Goal: Task Accomplishment & Management: Manage account settings

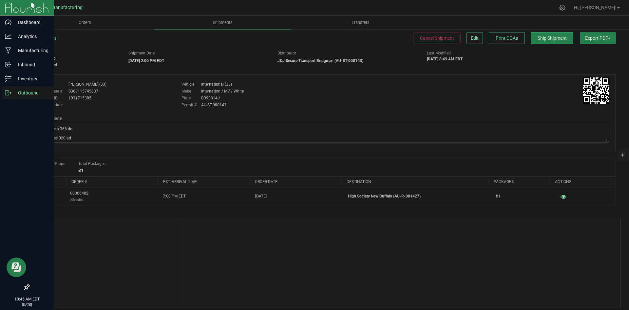
drag, startPoint x: 7, startPoint y: 93, endPoint x: 26, endPoint y: 92, distance: 18.7
click at [7, 93] on icon at bounding box center [8, 92] width 7 height 7
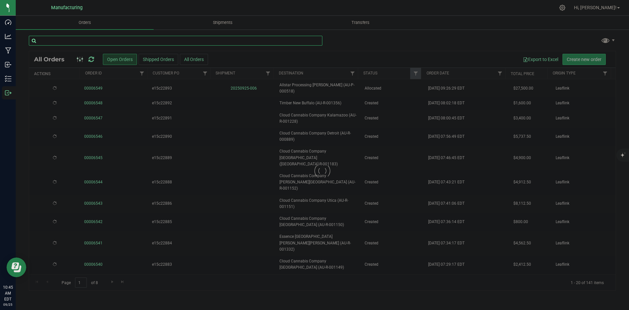
click at [65, 42] on input "text" at bounding box center [176, 41] width 294 height 10
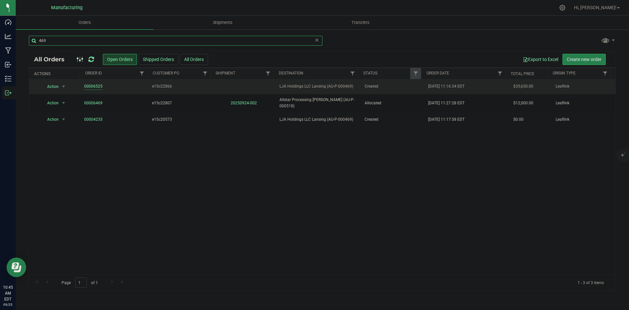
type input "469"
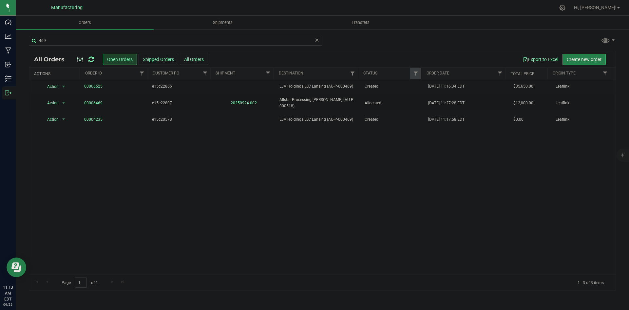
click at [93, 57] on icon at bounding box center [91, 59] width 6 height 7
click at [93, 57] on icon at bounding box center [91, 59] width 8 height 9
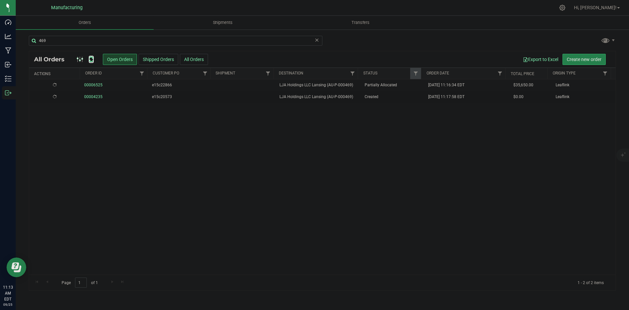
click at [93, 57] on icon at bounding box center [91, 59] width 6 height 7
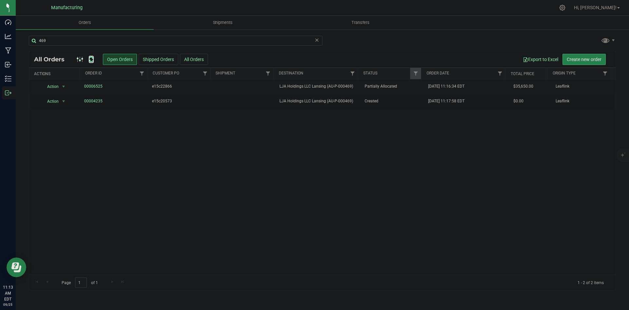
click at [93, 57] on icon at bounding box center [91, 59] width 6 height 7
click at [93, 57] on icon at bounding box center [91, 59] width 7 height 7
click at [93, 57] on icon at bounding box center [91, 59] width 6 height 7
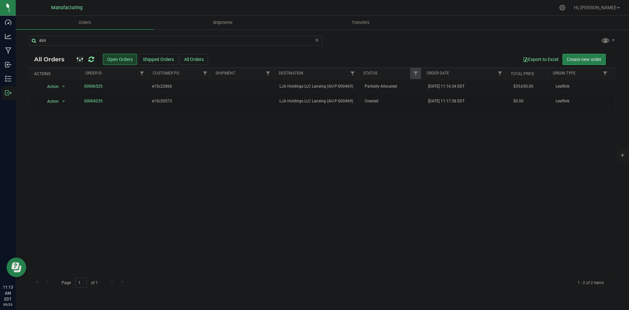
click at [91, 60] on icon at bounding box center [91, 59] width 6 height 7
click at [91, 60] on icon at bounding box center [91, 59] width 9 height 8
click at [91, 57] on icon at bounding box center [91, 59] width 6 height 7
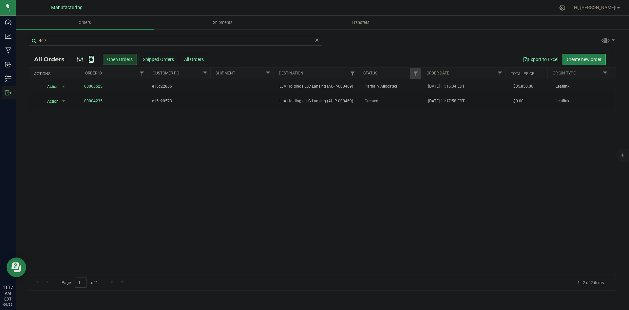
click at [91, 57] on icon at bounding box center [91, 59] width 6 height 7
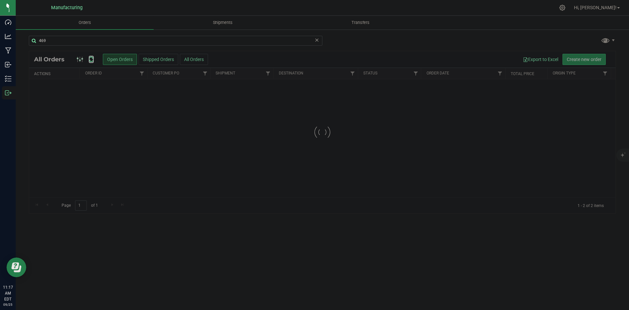
click at [91, 57] on icon at bounding box center [91, 59] width 9 height 9
click at [91, 57] on div at bounding box center [322, 132] width 587 height 162
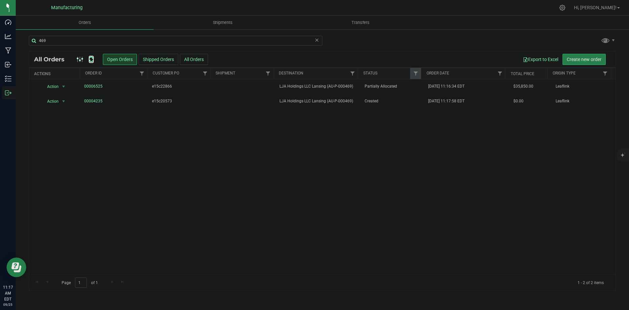
click at [91, 57] on icon at bounding box center [91, 59] width 6 height 7
click at [90, 58] on icon at bounding box center [91, 59] width 6 height 7
click at [335, 85] on span "LJA Holdings LLC Lansing (AU-P-000469)" at bounding box center [318, 86] width 77 height 6
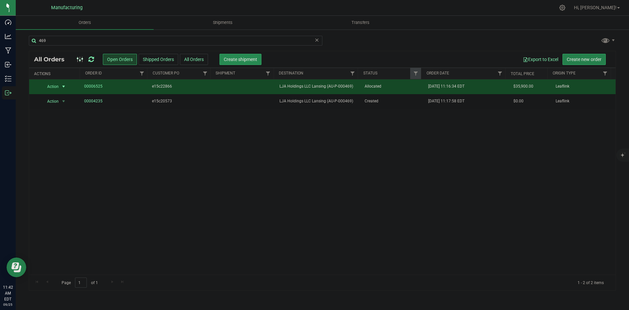
click at [229, 62] on span "Create shipment" at bounding box center [240, 59] width 33 height 5
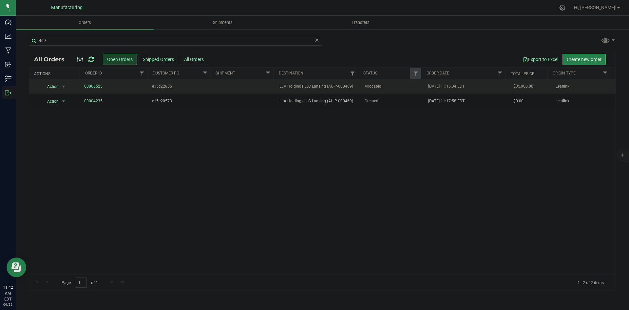
click at [346, 84] on span "LJA Holdings LLC Lansing (AU-P-000469)" at bounding box center [318, 86] width 77 height 6
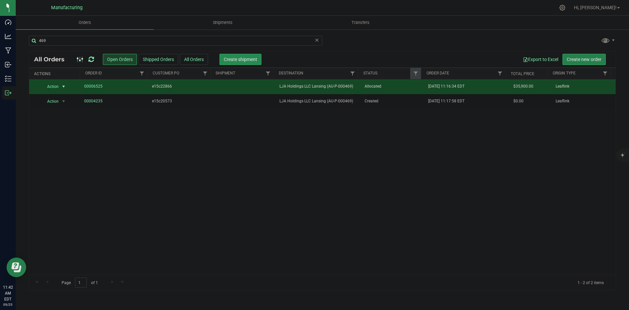
click at [228, 58] on span "Create shipment" at bounding box center [240, 59] width 33 height 5
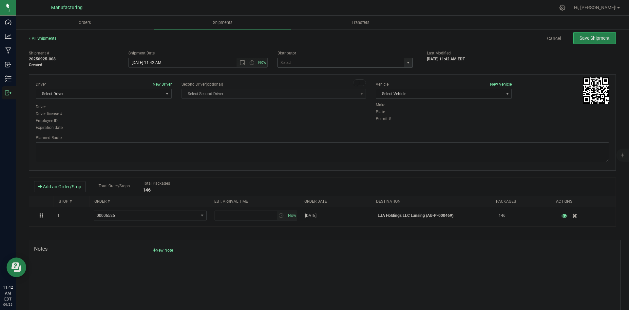
click at [406, 62] on span "select" at bounding box center [408, 62] width 5 height 5
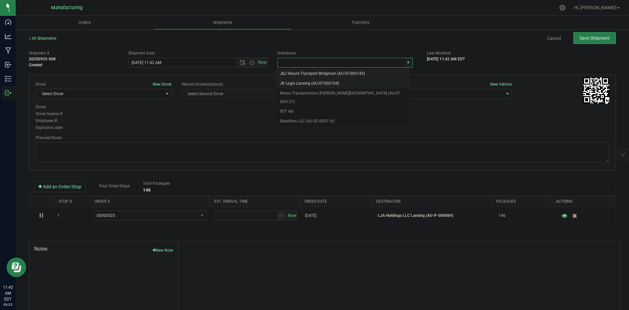
click at [312, 83] on li "JK Logix Lansing (AU-ST-000104)" at bounding box center [342, 84] width 133 height 10
type input "JK Logix Lansing (AU-ST-000104)"
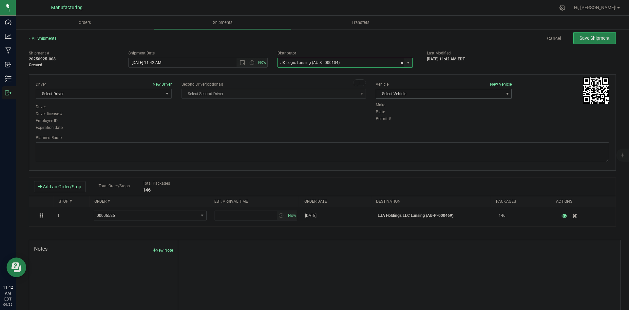
click at [420, 92] on span "Select Vehicle" at bounding box center [439, 93] width 127 height 9
click at [400, 141] on li "Van 16 - JK" at bounding box center [441, 144] width 134 height 10
click at [116, 94] on span "Select Driver" at bounding box center [99, 93] width 127 height 9
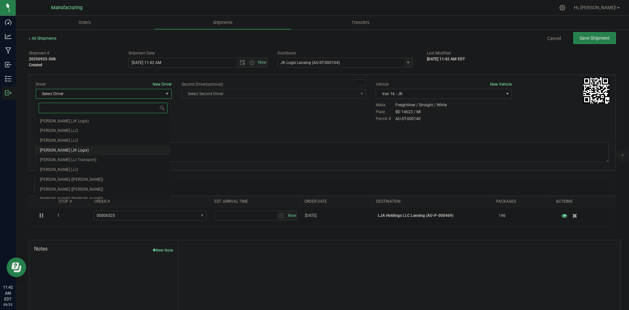
click at [74, 150] on span "Joshua Esch (JK Logix)" at bounding box center [64, 150] width 49 height 9
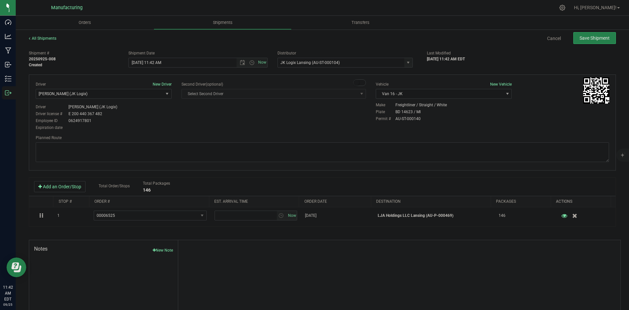
click at [205, 130] on div "Driver New Driver Joshua Esch (JK Logix) Select Driver Perry Black (JK Logix) R…" at bounding box center [322, 106] width 583 height 50
click at [250, 64] on span "Open the time view" at bounding box center [251, 62] width 5 height 5
click at [147, 81] on li "2:00 PM" at bounding box center [196, 79] width 137 height 9
type input "9/25/2025 2:00 PM"
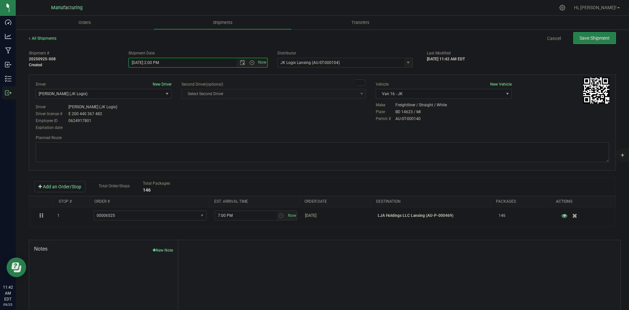
click at [167, 116] on div "Driver license # E 200 440 367 482" at bounding box center [104, 114] width 136 height 6
drag, startPoint x: 352, startPoint y: 162, endPoint x: 351, endPoint y: 153, distance: 8.9
click at [352, 159] on textarea at bounding box center [323, 152] width 574 height 20
click at [351, 152] on textarea at bounding box center [323, 152] width 574 height 20
paste textarea "Head south 240 ft Turn right 325 ft Turn right 407 ft Turn right toward Davis H…"
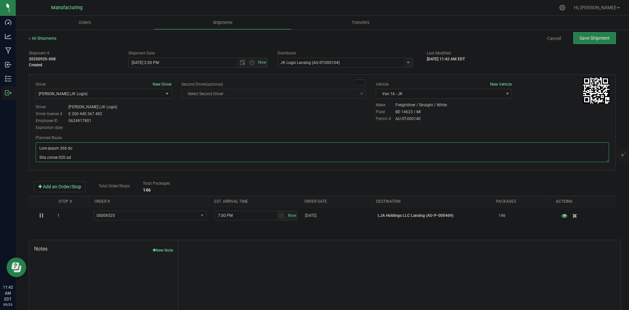
scroll to position [365, 0]
type textarea "Head south 240 ft Turn right 325 ft Turn right 407 ft Turn right toward Davis H…"
drag, startPoint x: 319, startPoint y: 113, endPoint x: 396, endPoint y: 100, distance: 77.4
click at [322, 113] on div "Driver New Driver Joshua Esch (JK Logix) Select Driver Perry Black (JK Logix) R…" at bounding box center [322, 106] width 583 height 50
click at [597, 37] on span "Save Shipment" at bounding box center [595, 37] width 30 height 5
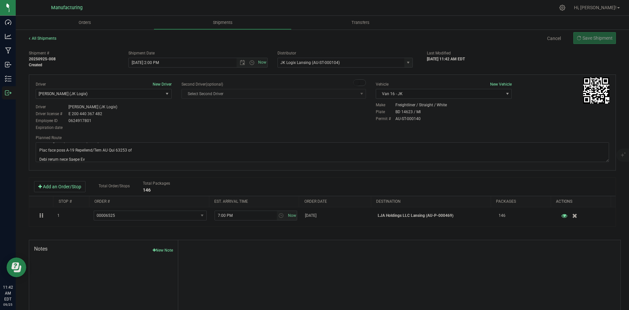
type input "9/25/2025 6:00 PM"
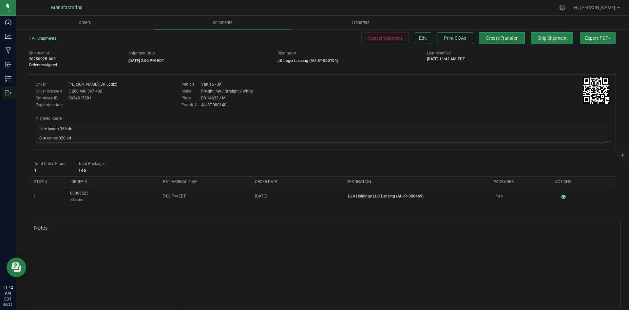
click at [486, 44] on button "Create Transfer" at bounding box center [502, 38] width 46 height 12
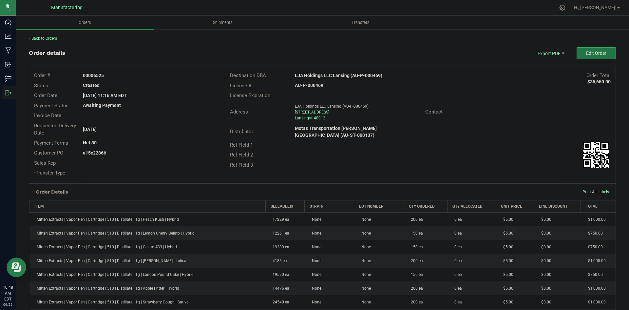
click at [586, 56] on span "Edit Order" at bounding box center [596, 52] width 20 height 5
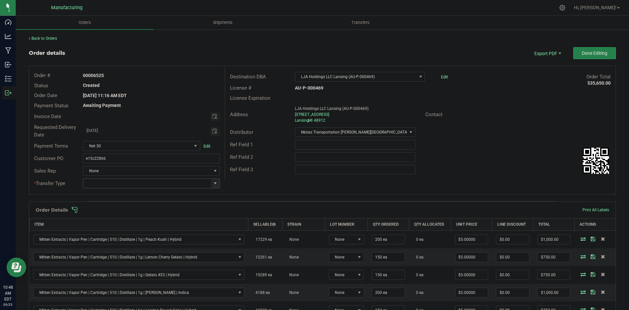
click at [213, 183] on span at bounding box center [215, 183] width 5 height 5
drag, startPoint x: 114, startPoint y: 239, endPoint x: 146, endPoint y: 226, distance: 34.3
click at [114, 238] on li "Wholesale Transfer" at bounding box center [150, 238] width 135 height 11
type input "Wholesale Transfer"
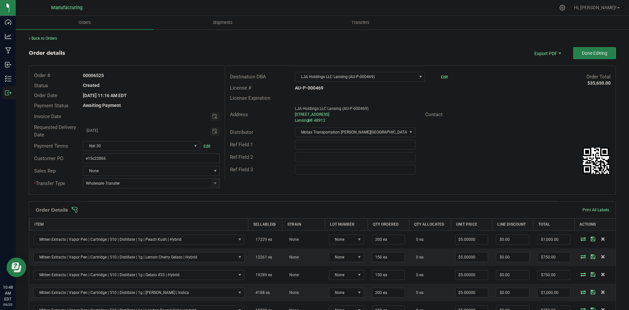
click at [278, 176] on div "Destination DBA LJA Holdings LLC Lansing (AU-P-000469) Edit Order Total $35,650…" at bounding box center [420, 123] width 391 height 114
click at [265, 207] on span at bounding box center [364, 209] width 587 height 7
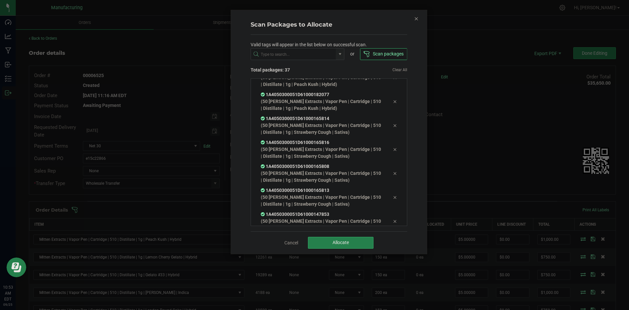
scroll to position [731, 0]
click at [335, 237] on button "Allocate" at bounding box center [341, 243] width 66 height 12
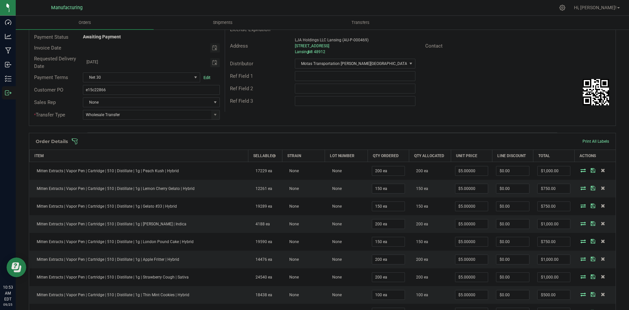
scroll to position [66, 0]
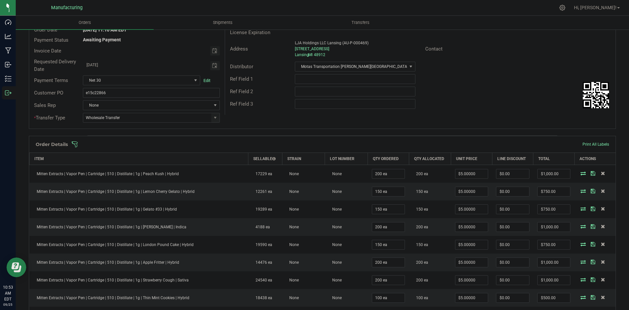
click at [412, 147] on span at bounding box center [364, 144] width 587 height 7
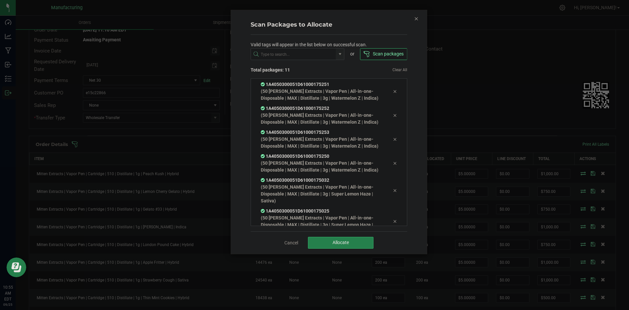
scroll to position [153, 0]
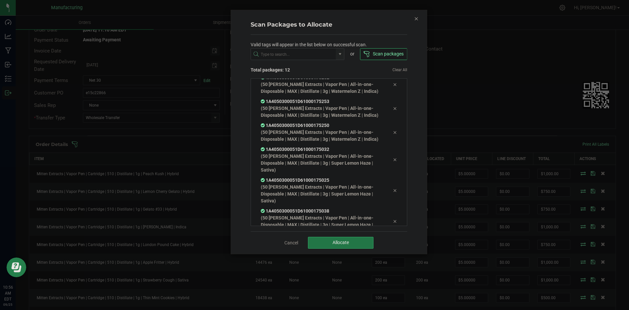
click at [344, 240] on span "Allocate" at bounding box center [341, 242] width 16 height 5
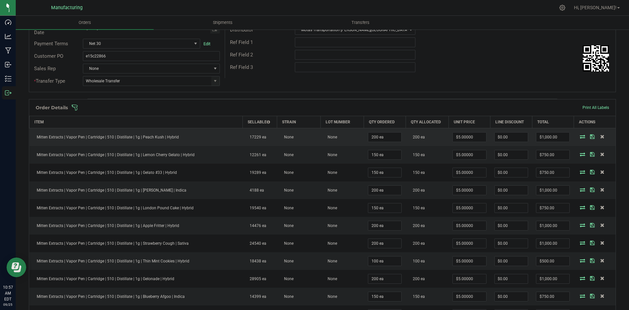
scroll to position [98, 0]
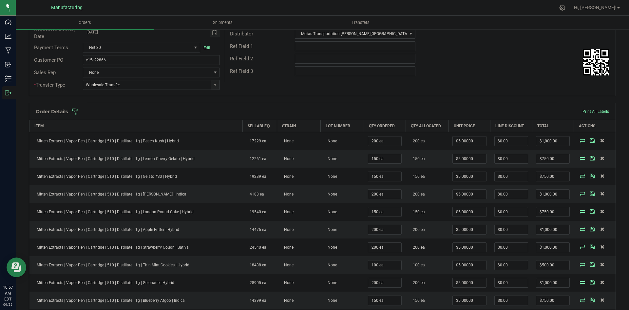
click at [400, 114] on span at bounding box center [364, 111] width 587 height 7
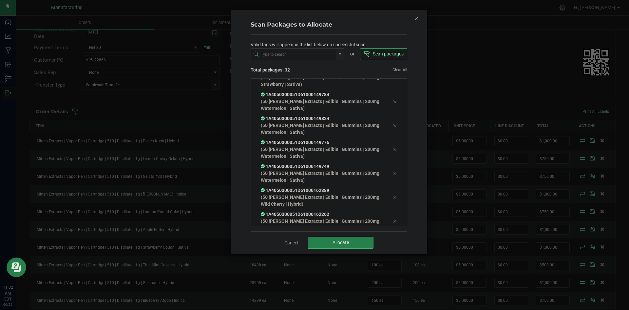
scroll to position [611, 0]
click at [331, 244] on button "Allocate" at bounding box center [341, 243] width 66 height 12
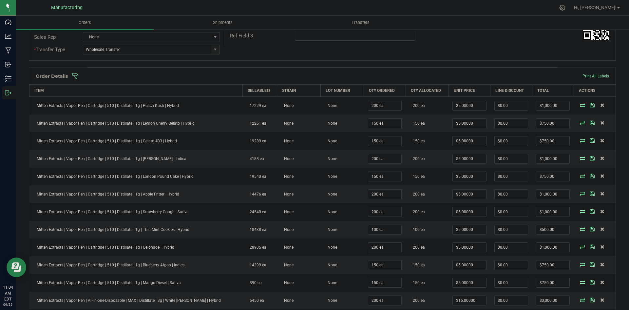
scroll to position [98, 0]
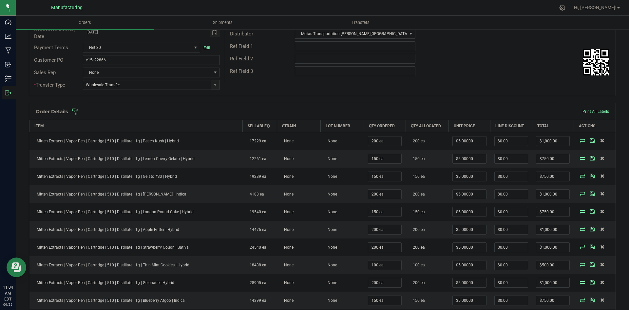
click at [270, 114] on span at bounding box center [364, 111] width 587 height 7
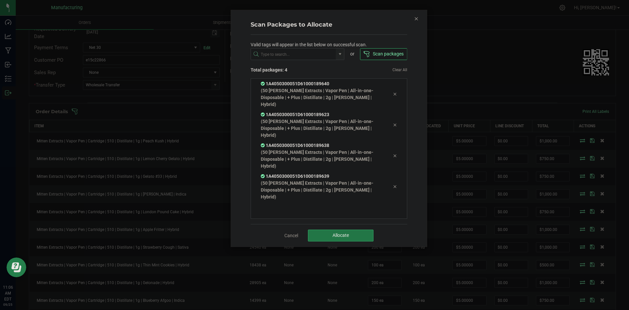
click at [325, 238] on button "Allocate" at bounding box center [341, 235] width 66 height 12
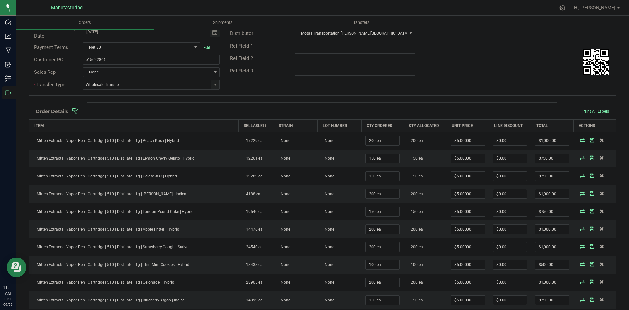
scroll to position [0, 0]
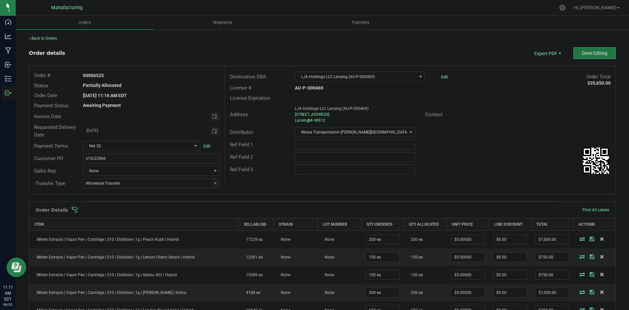
click at [582, 51] on span "Done Editing" at bounding box center [595, 52] width 26 height 5
click at [584, 55] on span "Done Editing" at bounding box center [595, 52] width 26 height 5
drag, startPoint x: 215, startPoint y: 182, endPoint x: 210, endPoint y: 188, distance: 7.9
click at [215, 182] on span at bounding box center [215, 183] width 5 height 5
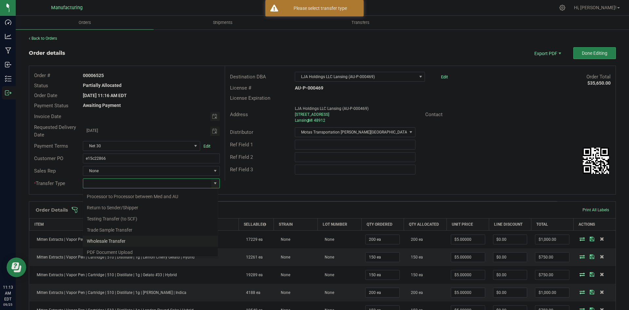
scroll to position [46, 0]
drag, startPoint x: 111, startPoint y: 236, endPoint x: 181, endPoint y: 205, distance: 76.3
click at [113, 236] on li "Wholesale Transfer" at bounding box center [150, 238] width 135 height 11
type input "Wholesale Transfer"
click at [259, 187] on div "Order # 00006525 Status Partially Allocated Order Date Sep 24, 2025 11:16 AM ED…" at bounding box center [322, 130] width 587 height 128
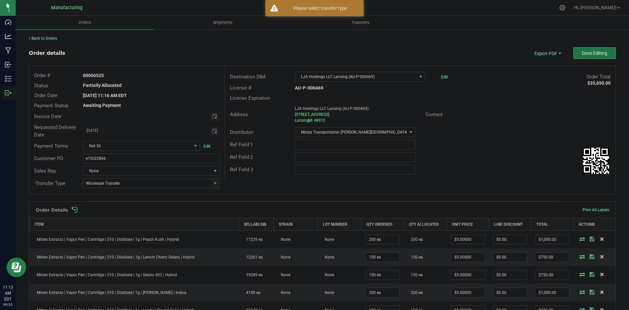
click at [580, 48] on button "Done Editing" at bounding box center [595, 53] width 43 height 12
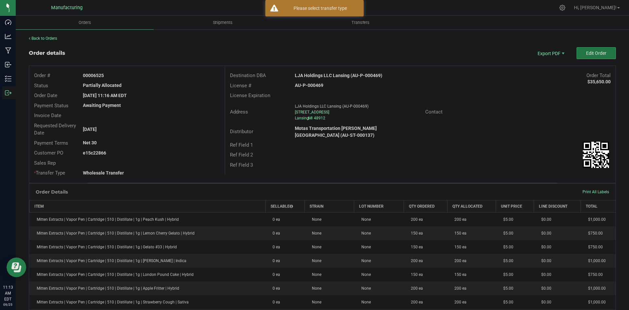
click at [597, 54] on span "Edit Order" at bounding box center [596, 52] width 20 height 5
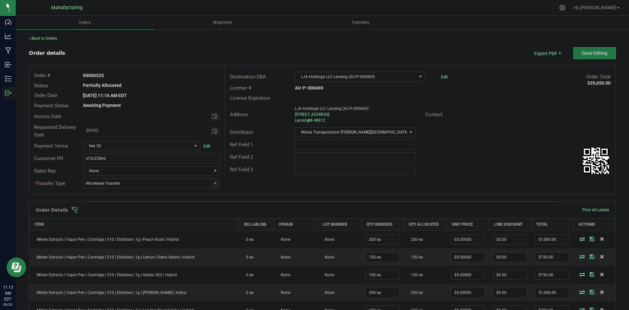
click at [597, 54] on span "Done Editing" at bounding box center [595, 52] width 26 height 5
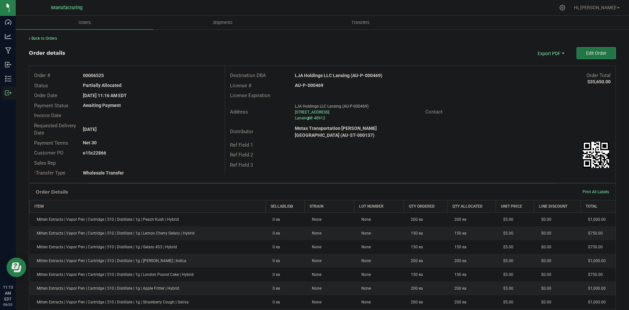
click at [597, 54] on span "Edit Order" at bounding box center [596, 52] width 20 height 5
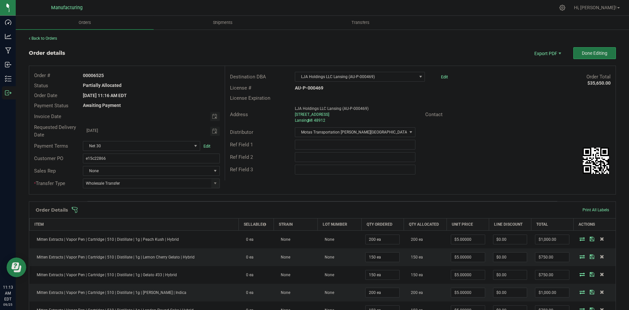
click at [597, 54] on span "Done Editing" at bounding box center [595, 52] width 26 height 5
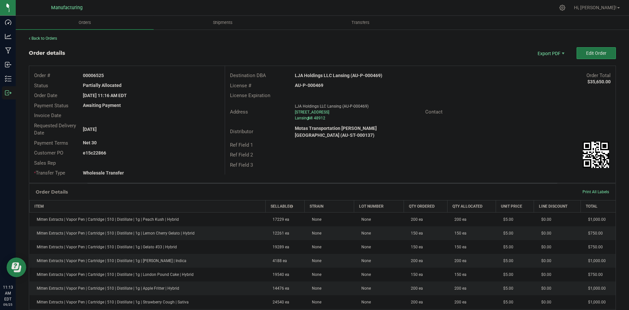
click at [586, 51] on span "Edit Order" at bounding box center [596, 52] width 20 height 5
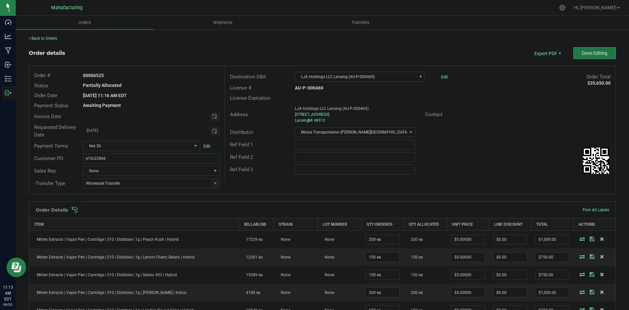
click at [582, 53] on span "Done Editing" at bounding box center [595, 52] width 26 height 5
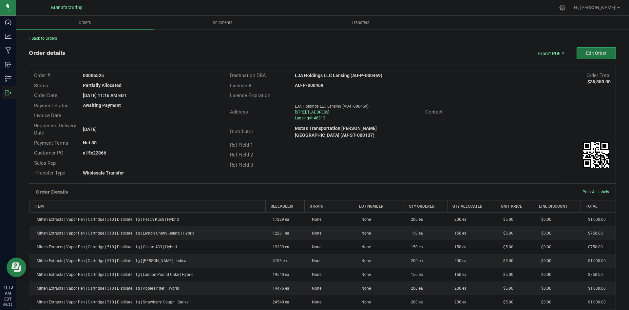
click at [595, 54] on span "Edit Order" at bounding box center [596, 52] width 20 height 5
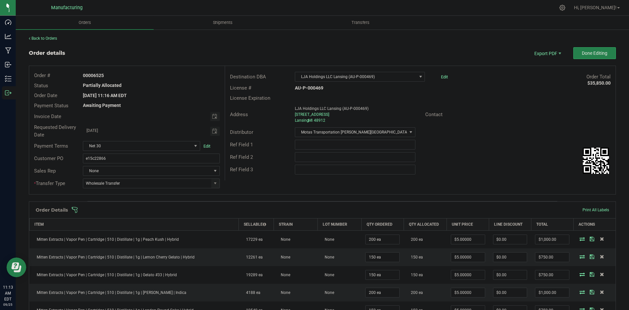
click at [276, 210] on span at bounding box center [364, 209] width 587 height 7
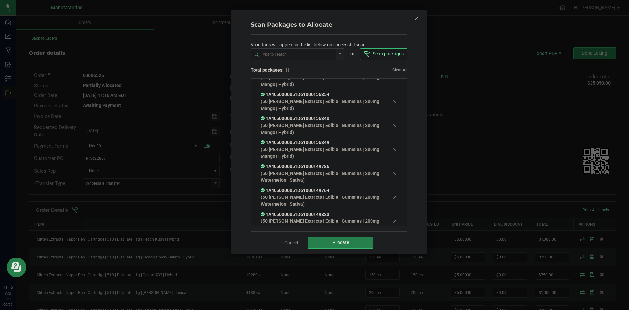
scroll to position [133, 0]
click at [353, 238] on button "Allocate" at bounding box center [341, 243] width 66 height 12
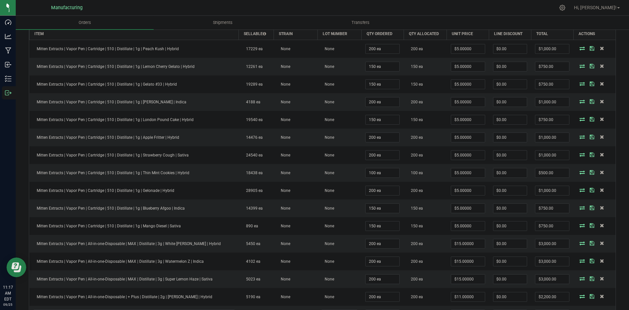
scroll to position [98, 0]
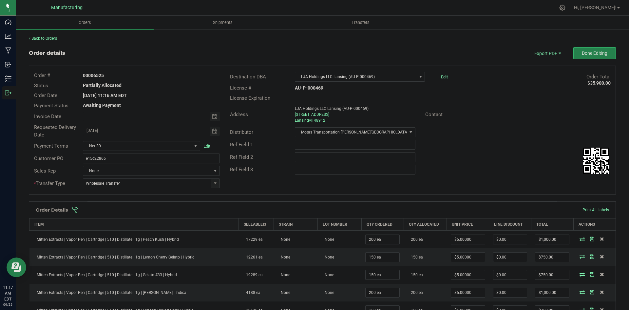
click at [422, 210] on span at bounding box center [364, 209] width 587 height 7
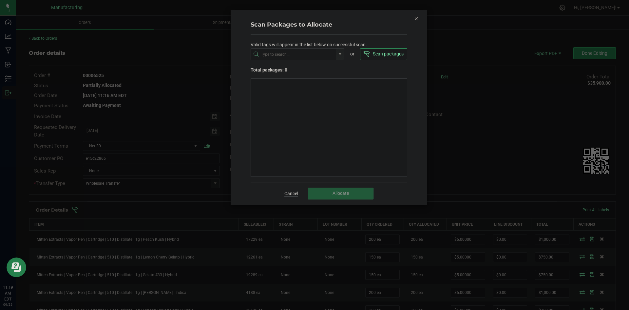
click at [291, 192] on link "Cancel" at bounding box center [291, 193] width 14 height 7
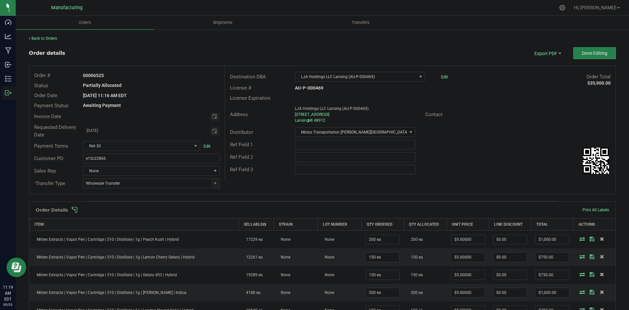
click at [302, 207] on span at bounding box center [364, 209] width 587 height 7
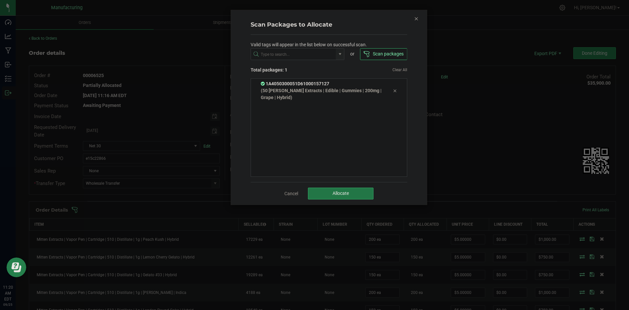
click at [325, 188] on button "Allocate" at bounding box center [341, 193] width 66 height 12
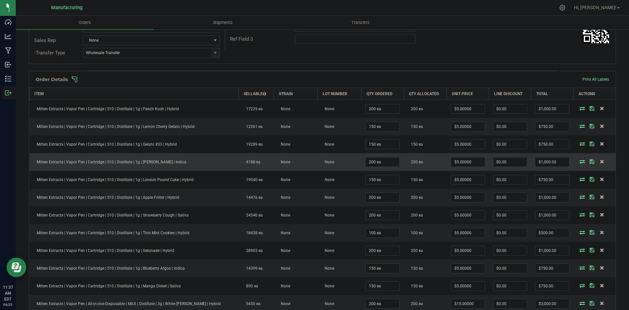
scroll to position [98, 0]
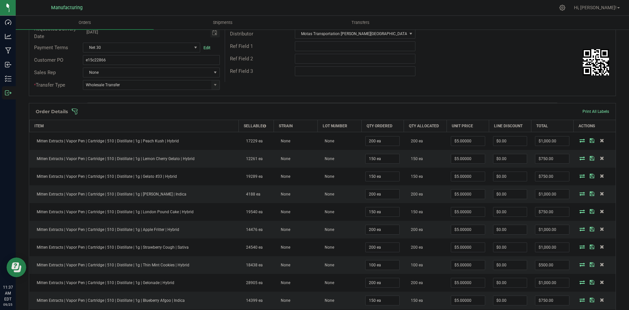
click at [414, 115] on div "Order Details Print All Labels" at bounding box center [322, 111] width 587 height 16
click at [415, 113] on span at bounding box center [364, 111] width 587 height 7
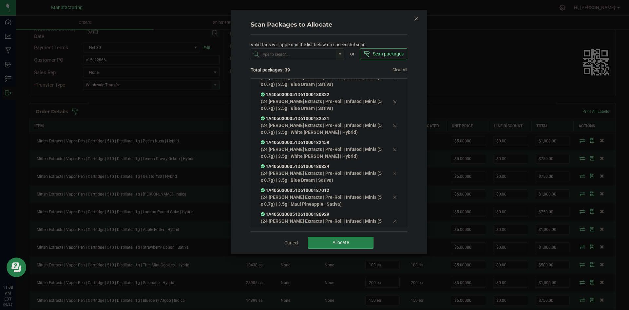
scroll to position [803, 0]
click at [337, 241] on span "Allocate" at bounding box center [341, 242] width 16 height 5
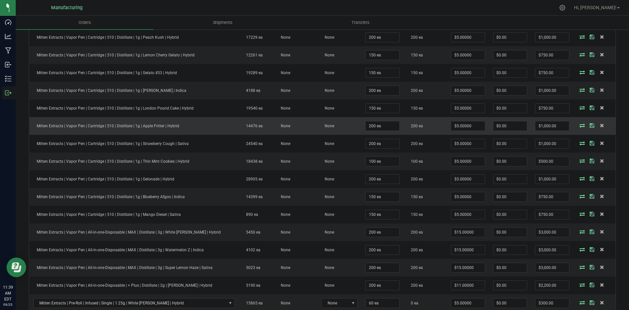
scroll to position [131, 0]
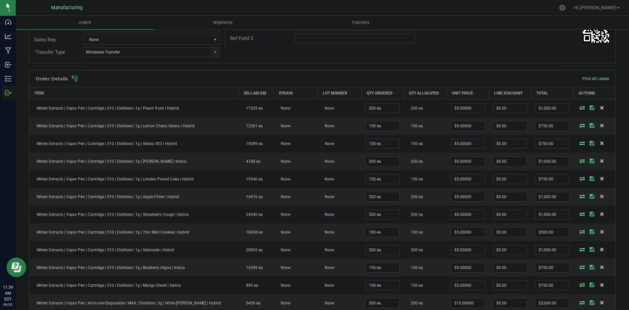
click at [381, 79] on span at bounding box center [364, 78] width 587 height 7
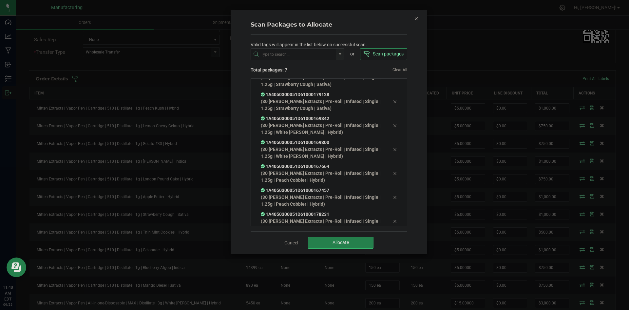
scroll to position [37, 0]
click at [350, 238] on button "Allocate" at bounding box center [341, 243] width 66 height 12
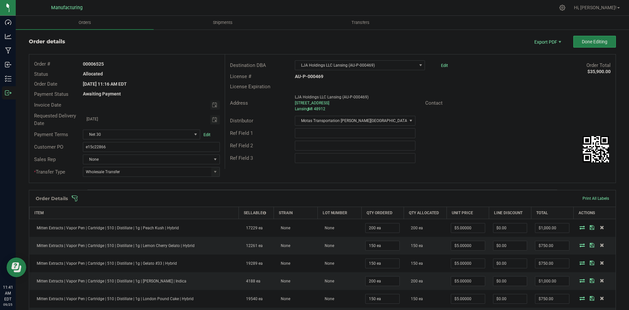
scroll to position [0, 0]
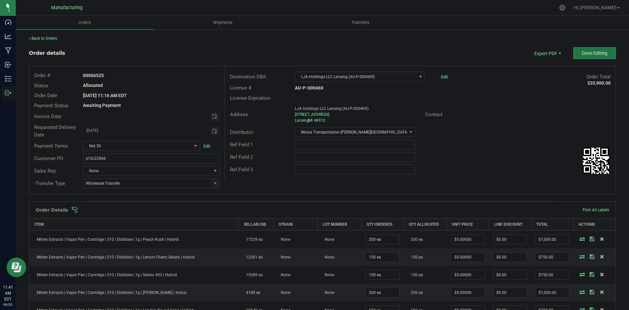
click at [598, 53] on span "Done Editing" at bounding box center [595, 52] width 26 height 5
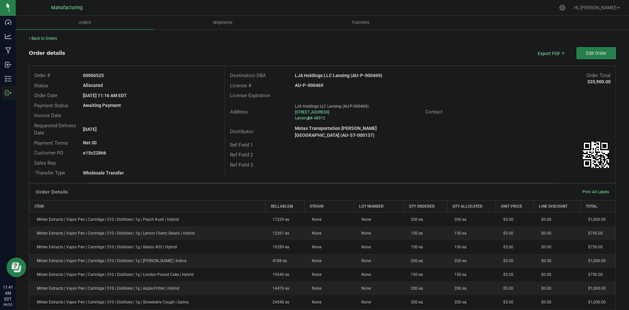
click at [331, 74] on strong "LJA Holdings LLC Lansing (AU-P-000469)" at bounding box center [339, 75] width 88 height 5
copy strong "LJA Holdings LLC Lansing (AU-P-000469)"
click at [317, 86] on strong "AU-P-000469" at bounding box center [309, 85] width 29 height 5
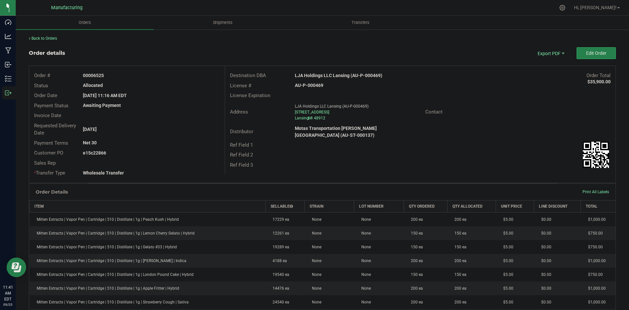
click at [317, 86] on strong "AU-P-000469" at bounding box center [309, 85] width 29 height 5
copy strong "AU-P-000469"
drag, startPoint x: 94, startPoint y: 74, endPoint x: 159, endPoint y: 77, distance: 65.3
click at [135, 76] on div "00006525" at bounding box center [151, 75] width 147 height 7
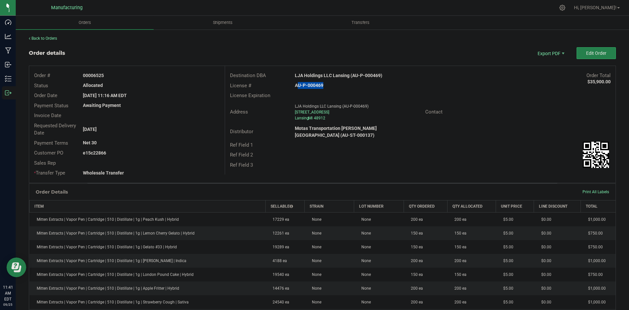
copy strong "6525"
drag, startPoint x: 93, startPoint y: 152, endPoint x: 147, endPoint y: 154, distance: 53.5
click at [142, 154] on div "e15c22866" at bounding box center [151, 152] width 147 height 7
copy strong "22866"
click at [545, 62] on span "Packing List PDF" at bounding box center [546, 64] width 41 height 10
